Goal: Navigation & Orientation: Find specific page/section

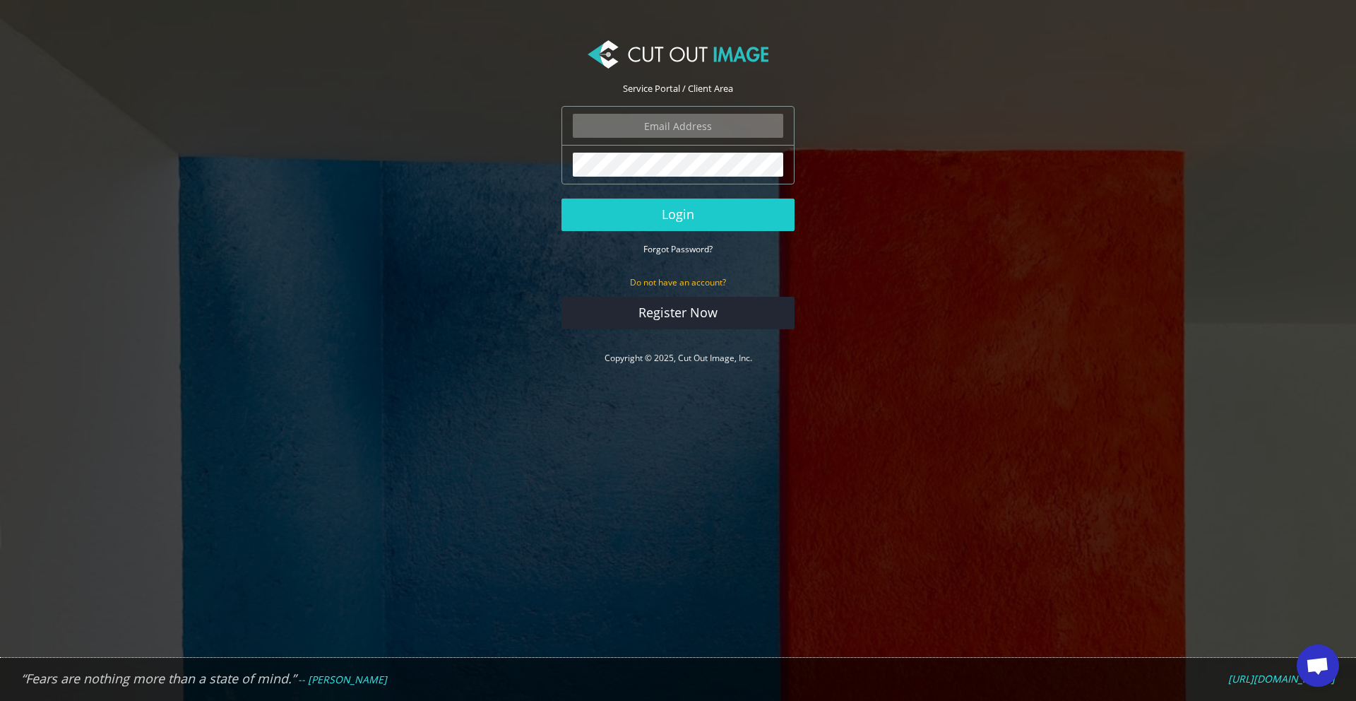
scroll to position [331, 0]
type input "[EMAIL_ADDRESS][DOMAIN_NAME]"
click at [699, 203] on button "Login" at bounding box center [678, 214] width 233 height 32
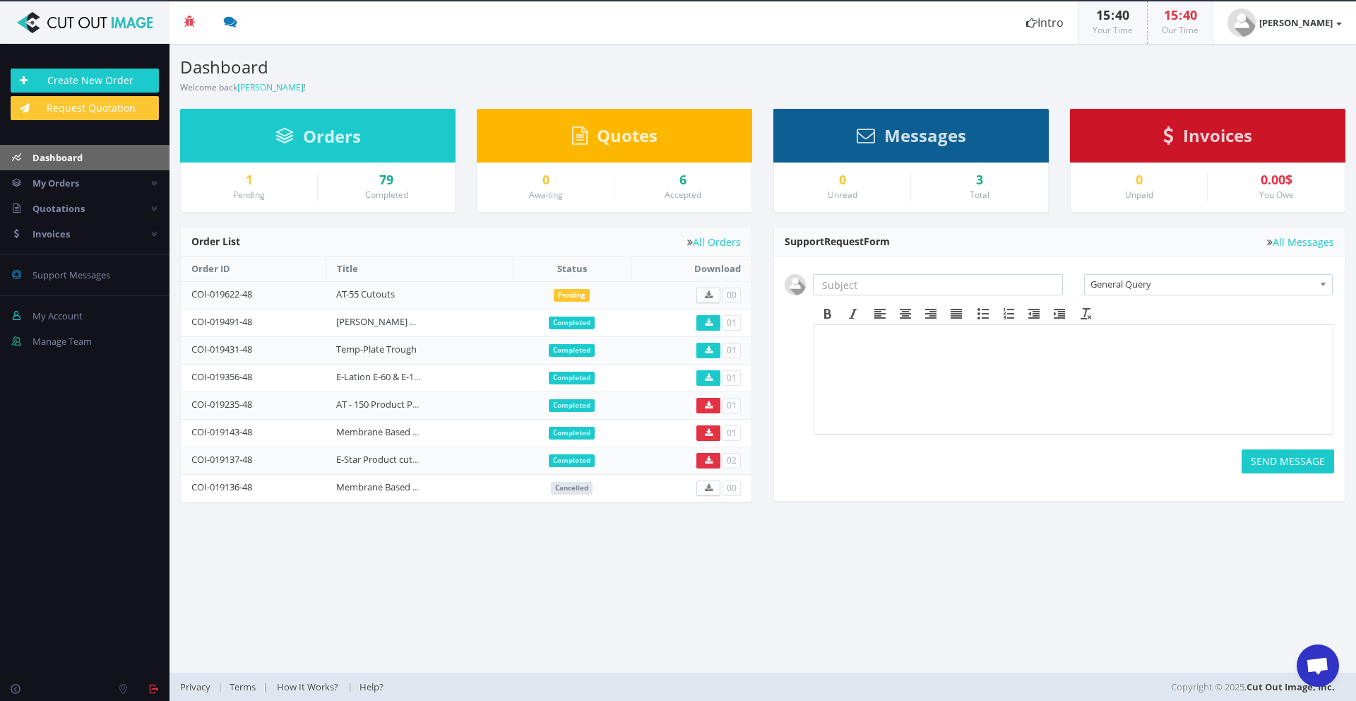
scroll to position [331, 0]
click at [668, 78] on div "Dashboard Welcome back [PERSON_NAME] !" at bounding box center [466, 69] width 593 height 51
drag, startPoint x: 951, startPoint y: 66, endPoint x: 792, endPoint y: 66, distance: 159.6
click at [792, 66] on section "Dashboard Welcome back [PERSON_NAME] ! Create New Order" at bounding box center [763, 69] width 1187 height 51
drag, startPoint x: 364, startPoint y: 66, endPoint x: 369, endPoint y: 106, distance: 40.0
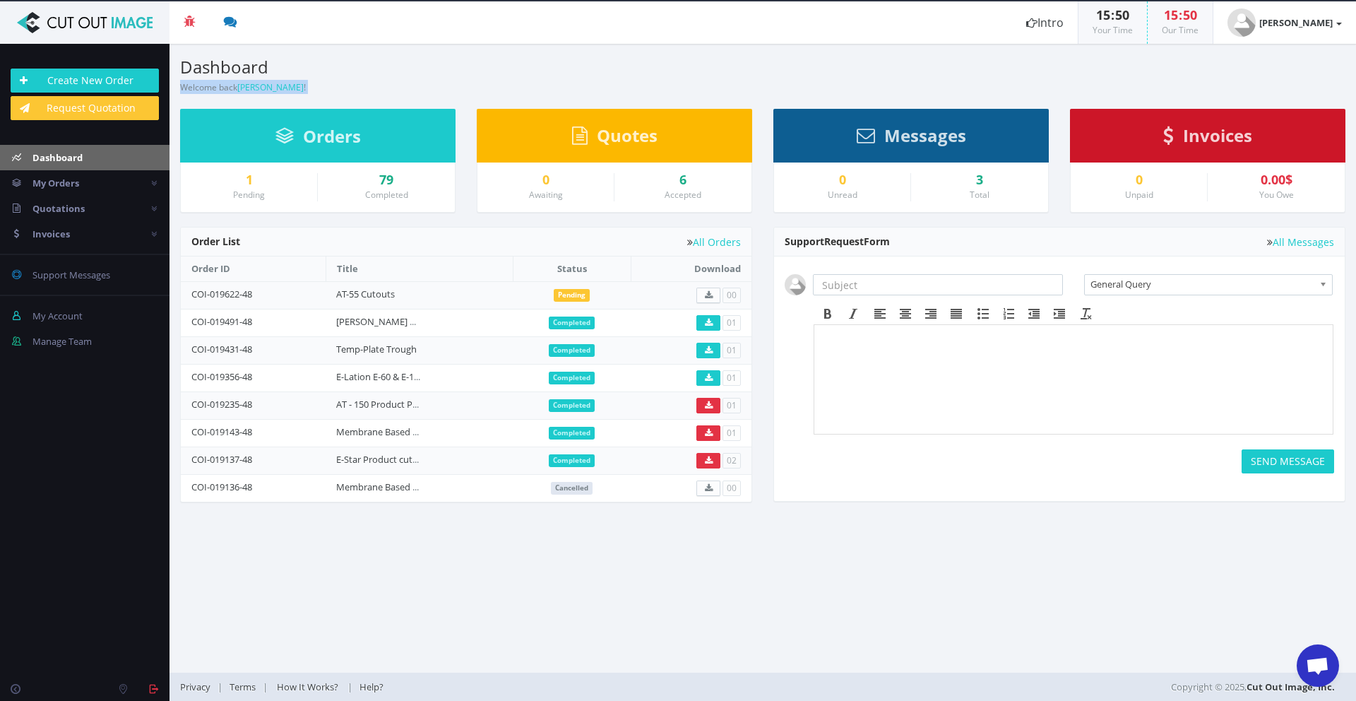
click at [369, 106] on section "Dashboard Welcome back [PERSON_NAME] ! Create New Order Welcome [PERSON_NAME] !…" at bounding box center [763, 358] width 1187 height 629
click at [375, 67] on h3 "Dashboard" at bounding box center [466, 67] width 572 height 18
drag, startPoint x: 371, startPoint y: 48, endPoint x: 371, endPoint y: 90, distance: 41.7
click at [371, 90] on div "Dashboard Welcome back [PERSON_NAME] !" at bounding box center [466, 69] width 593 height 51
